Goal: Task Accomplishment & Management: Manage account settings

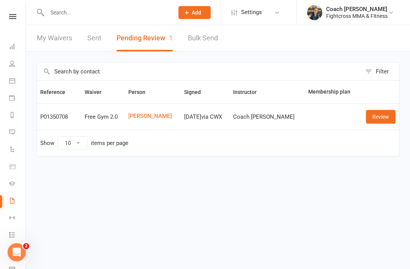
click at [387, 119] on link "Review" at bounding box center [381, 117] width 30 height 14
click at [379, 118] on link "Review" at bounding box center [381, 117] width 30 height 14
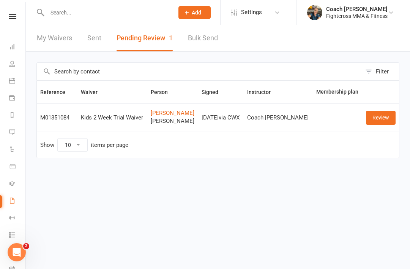
click at [384, 116] on link "Review" at bounding box center [381, 118] width 30 height 14
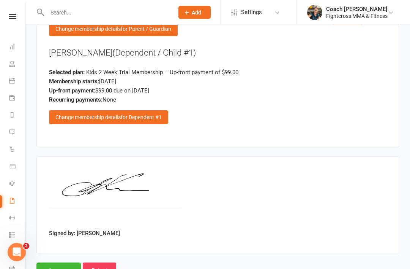
scroll to position [884, 0]
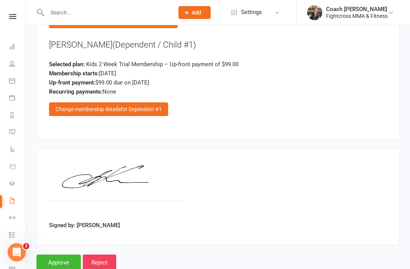
click at [57, 254] on input "Approve" at bounding box center [58, 262] width 44 height 16
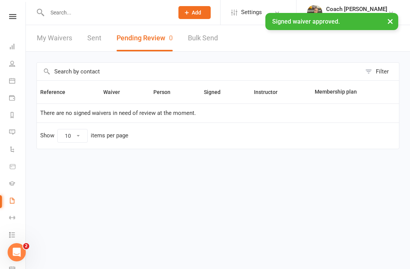
click at [4, 17] on link at bounding box center [12, 16] width 27 height 5
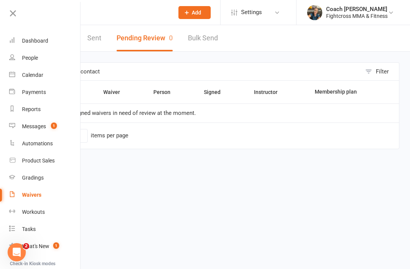
click at [32, 43] on div "Dashboard" at bounding box center [35, 41] width 26 height 6
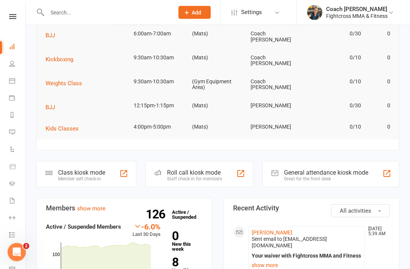
scroll to position [65, 0]
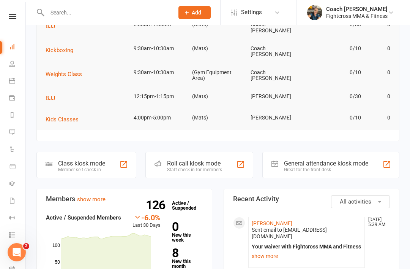
click at [270, 220] on link "[PERSON_NAME]" at bounding box center [272, 223] width 41 height 6
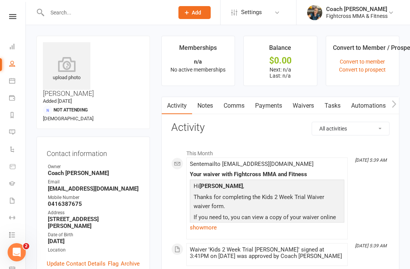
click at [208, 106] on link "Notes" at bounding box center [205, 105] width 26 height 17
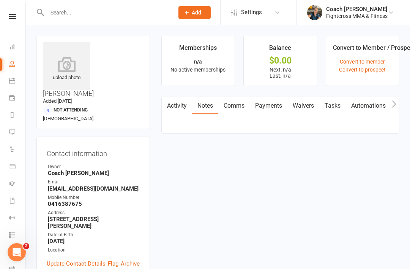
scroll to position [24, 0]
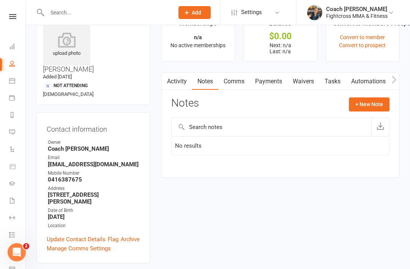
click at [369, 105] on button "+ New Note" at bounding box center [369, 104] width 41 height 14
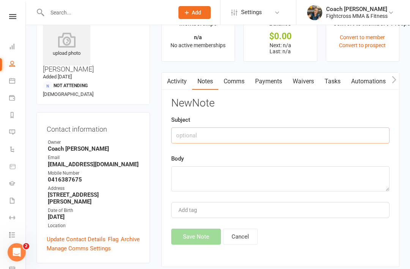
click at [205, 134] on input "text" at bounding box center [280, 135] width 218 height 16
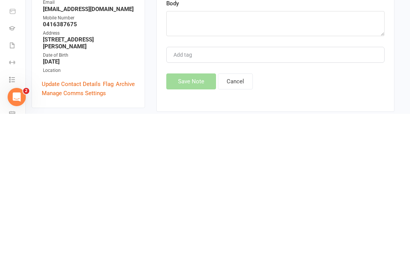
scroll to position [29, 5]
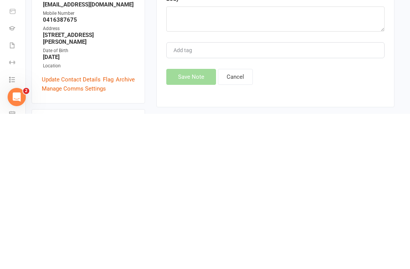
type input "Additional payment"
click at [195, 161] on textarea at bounding box center [275, 173] width 218 height 25
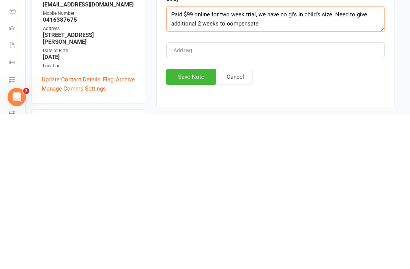
type textarea "Paid $99 online for two week trial, we have no gi’s in child’s size. Need to gi…"
click at [194, 224] on button "Save Note" at bounding box center [191, 232] width 50 height 16
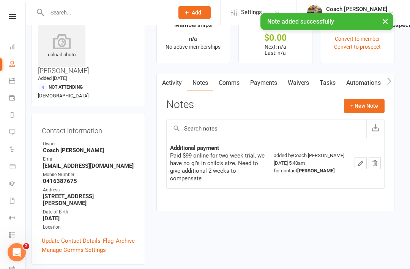
scroll to position [0, 5]
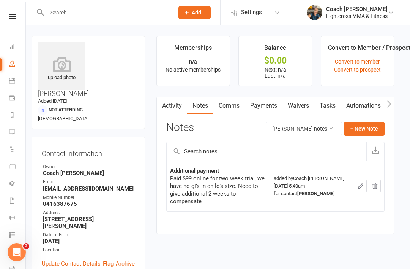
click at [265, 107] on link "Payments" at bounding box center [264, 105] width 38 height 17
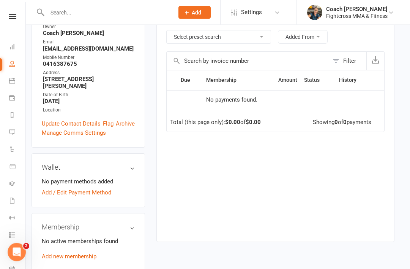
scroll to position [196, 5]
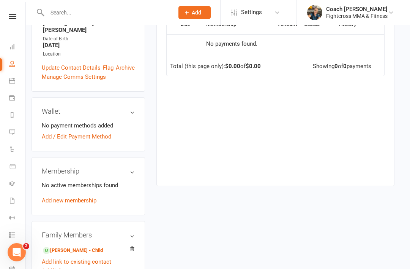
click at [66, 246] on link "[PERSON_NAME] - Child" at bounding box center [73, 250] width 60 height 8
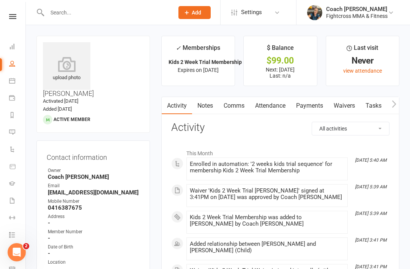
click at [307, 107] on link "Payments" at bounding box center [310, 105] width 38 height 17
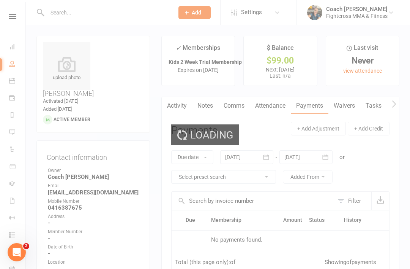
scroll to position [24, 0]
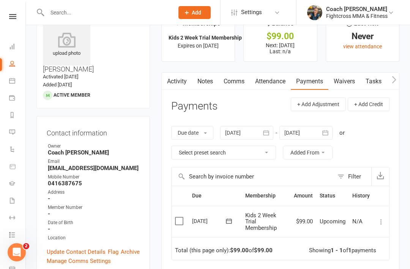
click at [180, 220] on label at bounding box center [180, 221] width 10 height 8
click at [180, 217] on input "checkbox" at bounding box center [177, 217] width 5 height 0
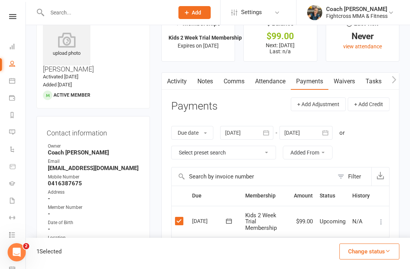
click at [373, 258] on button "Change status" at bounding box center [370, 251] width 60 height 16
click at [358, 217] on link "Paid (Other)" at bounding box center [361, 215] width 75 height 15
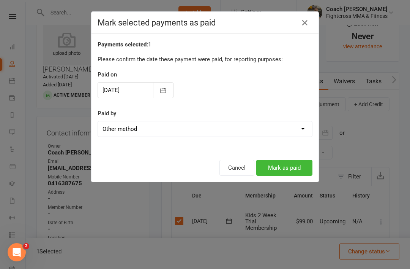
click at [298, 133] on select "Cash POS Other method" at bounding box center [205, 128] width 214 height 15
click at [294, 169] on button "Mark as paid" at bounding box center [284, 168] width 56 height 16
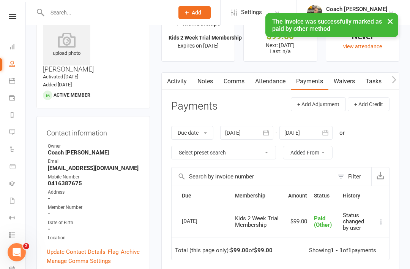
scroll to position [0, 0]
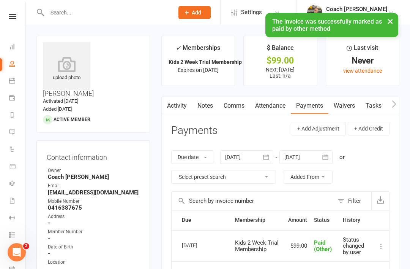
click at [19, 17] on link at bounding box center [12, 16] width 27 height 5
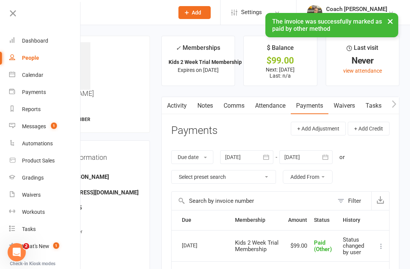
click at [42, 41] on div "Dashboard" at bounding box center [35, 41] width 26 height 6
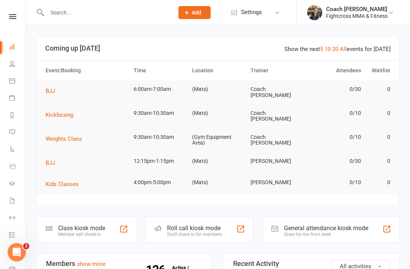
click at [55, 86] on button "BJJ" at bounding box center [53, 90] width 15 height 9
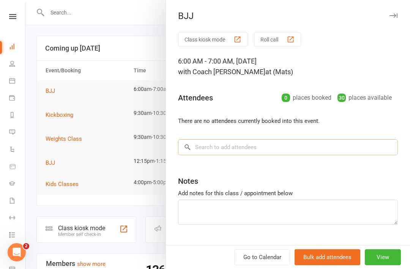
click at [243, 148] on input "search" at bounding box center [288, 147] width 220 height 16
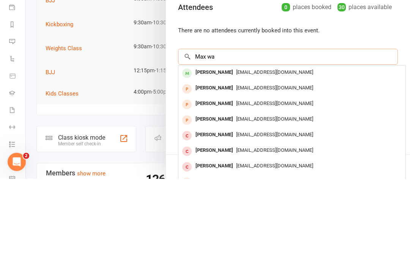
type input "Max wa"
click at [221, 157] on div "[PERSON_NAME]" at bounding box center [215, 162] width 44 height 11
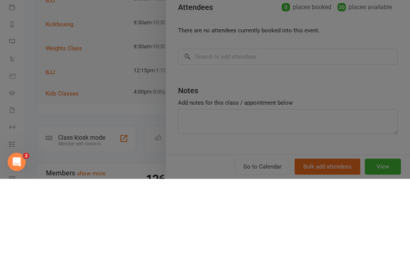
scroll to position [90, 0]
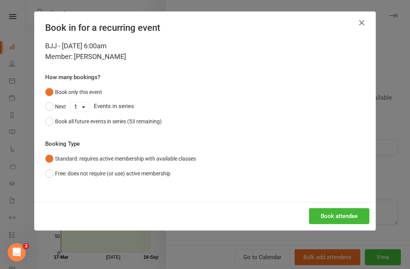
click at [336, 217] on button "Book attendee" at bounding box center [339, 216] width 60 height 16
